Goal: Information Seeking & Learning: Learn about a topic

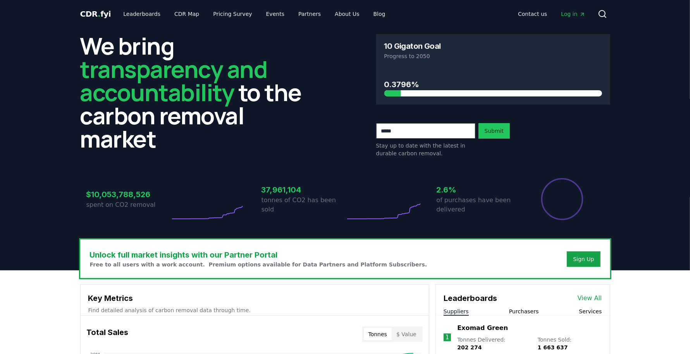
click at [136, 14] on link "Leaderboards" at bounding box center [142, 14] width 50 height 14
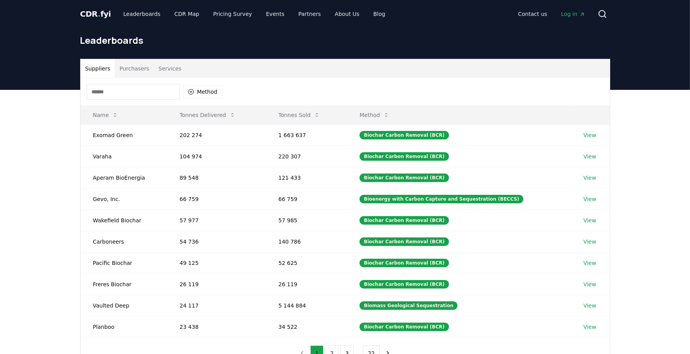
click at [121, 94] on input at bounding box center [133, 92] width 93 height 16
click at [126, 75] on button "Purchasers" at bounding box center [134, 68] width 39 height 19
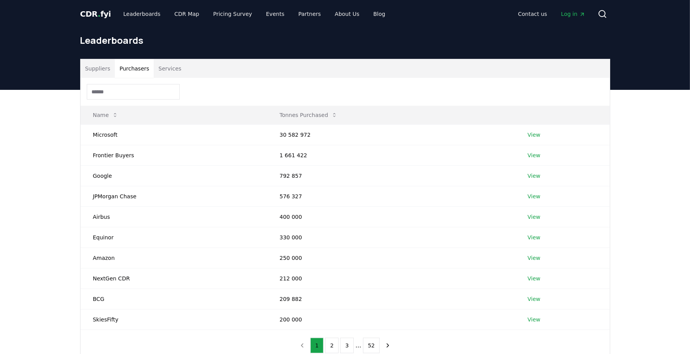
click at [119, 91] on input at bounding box center [133, 92] width 93 height 16
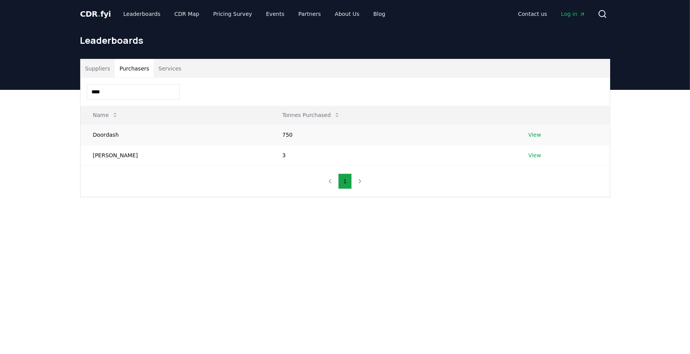
type input "****"
click at [106, 139] on td "Doordash" at bounding box center [176, 134] width 190 height 21
click at [531, 133] on link "View" at bounding box center [535, 135] width 13 height 8
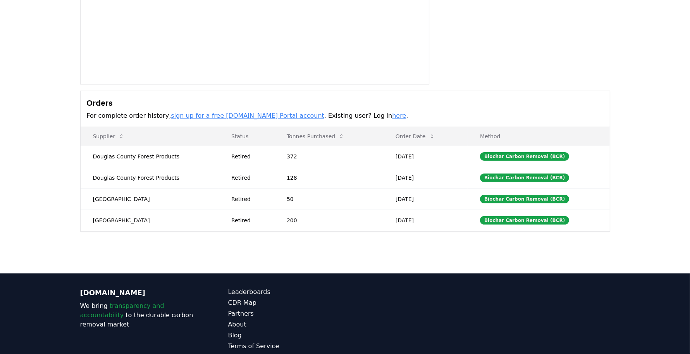
scroll to position [140, 0]
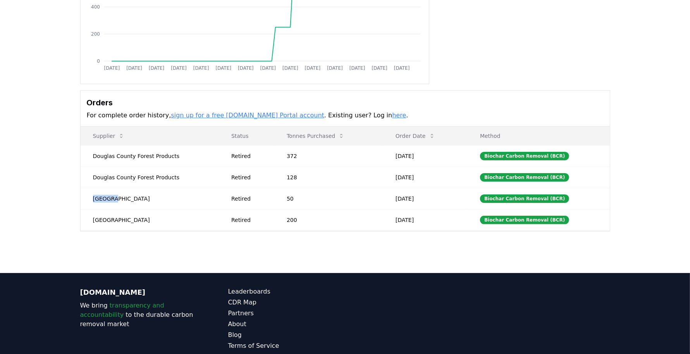
click at [103, 199] on td "[GEOGRAPHIC_DATA]" at bounding box center [150, 198] width 139 height 21
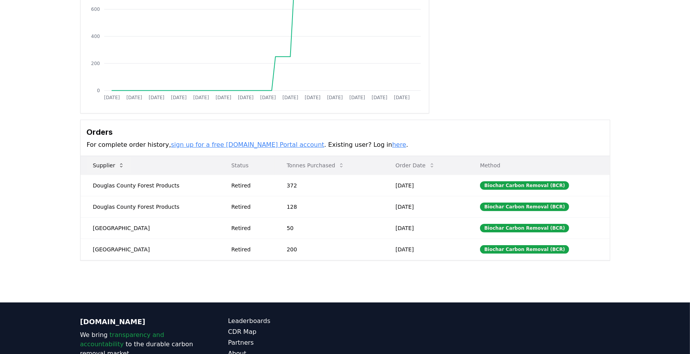
scroll to position [111, 0]
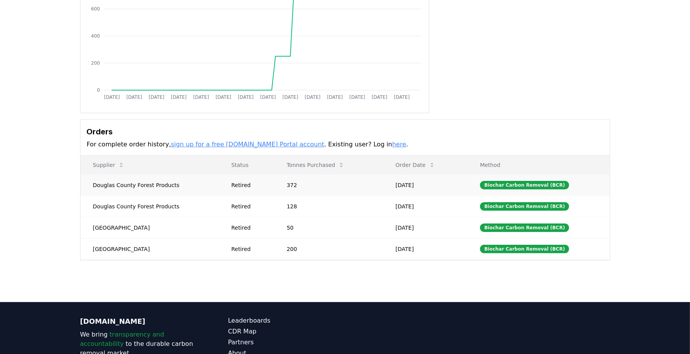
click at [168, 184] on td "Douglas County Forest Products" at bounding box center [150, 184] width 139 height 21
drag, startPoint x: 168, startPoint y: 184, endPoint x: 96, endPoint y: 181, distance: 72.2
click at [96, 181] on td "Douglas County Forest Products" at bounding box center [150, 184] width 139 height 21
copy td "Douglas County Forest Products"
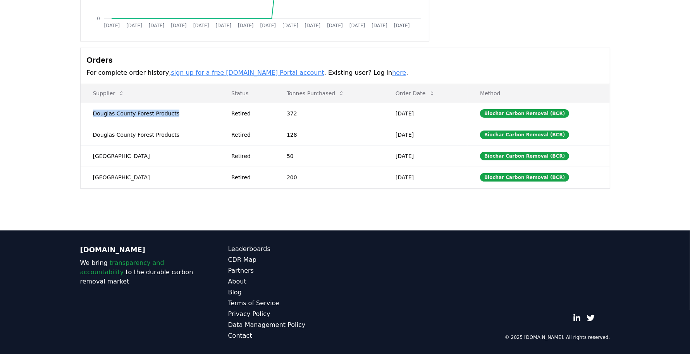
scroll to position [0, 0]
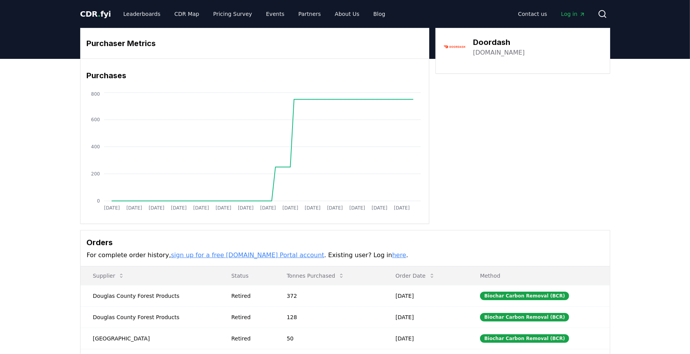
click at [22, 145] on div "Purchaser Metrics Purchases [DATE] [DATE] [DATE] [DATE] [DATE] [DATE] [DATE] [D…" at bounding box center [345, 230] width 690 height 343
